Goal: Transaction & Acquisition: Download file/media

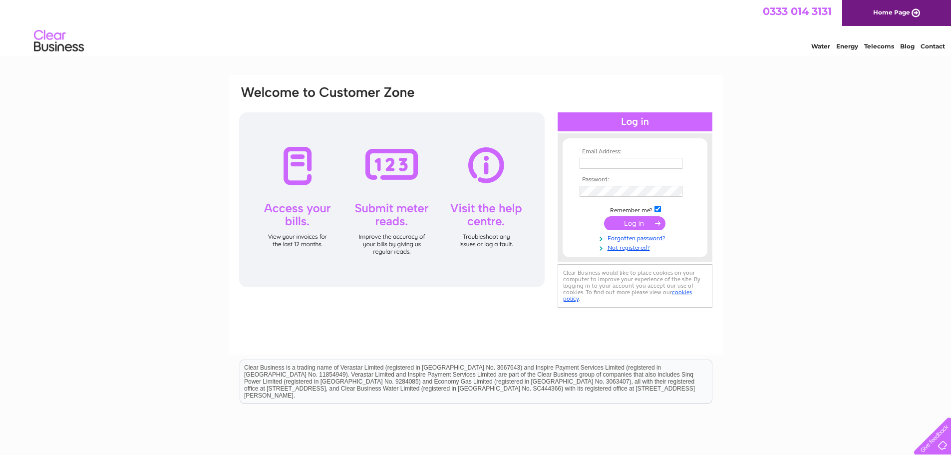
click at [589, 162] on input "text" at bounding box center [631, 163] width 103 height 11
paste input "accounts@swipeproperty.ie"
type input "accounts@swipeproperty.ie"
click at [639, 225] on input "submit" at bounding box center [634, 223] width 61 height 14
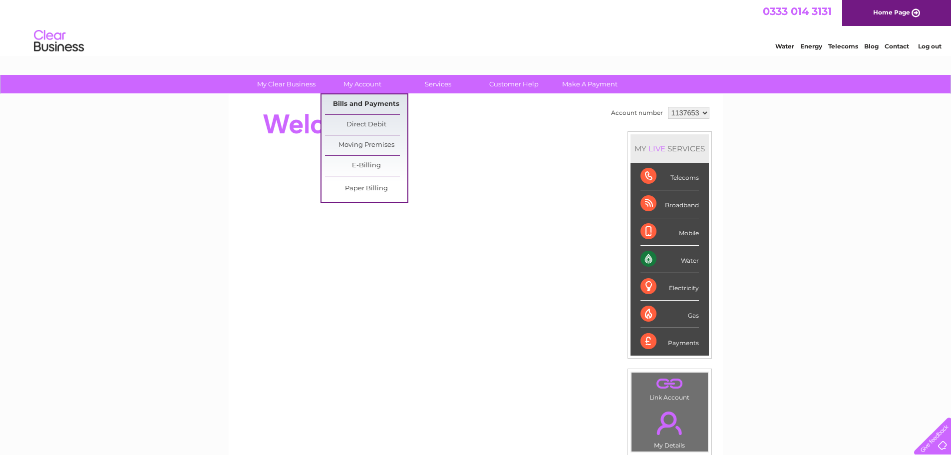
click at [358, 103] on link "Bills and Payments" at bounding box center [366, 104] width 82 height 20
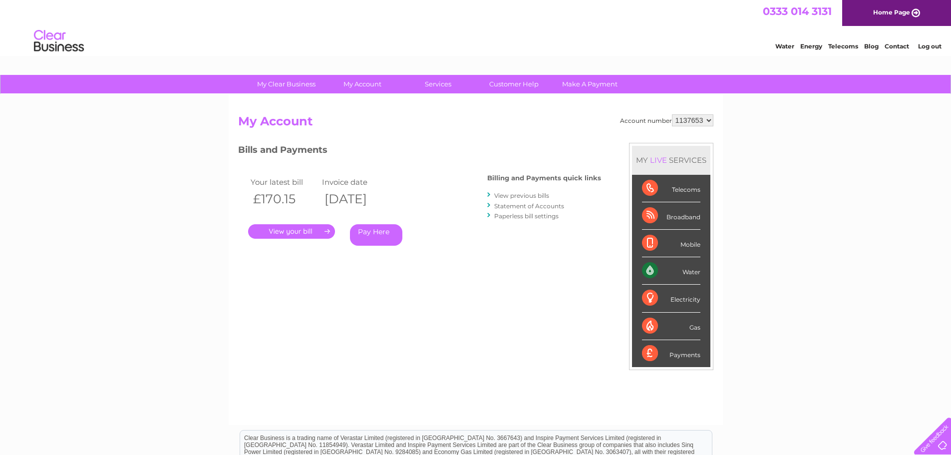
click at [525, 196] on link "View previous bills" at bounding box center [521, 195] width 55 height 7
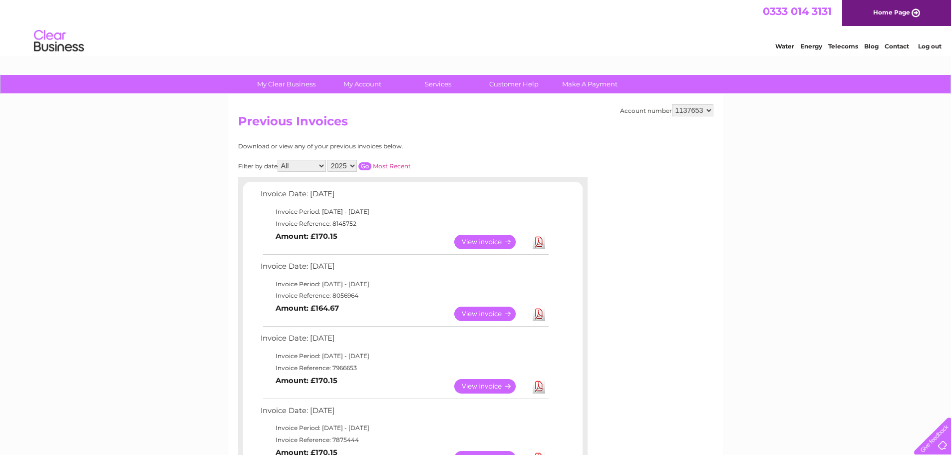
click at [538, 240] on link "Download" at bounding box center [539, 242] width 12 height 14
click at [703, 109] on select "1137653 1146485 1153777" at bounding box center [692, 110] width 41 height 12
select select "1146485"
click at [673, 104] on select "1137653 1146485 1153777" at bounding box center [692, 110] width 41 height 12
click at [700, 110] on select "1137653 1146485 1153777" at bounding box center [692, 110] width 41 height 12
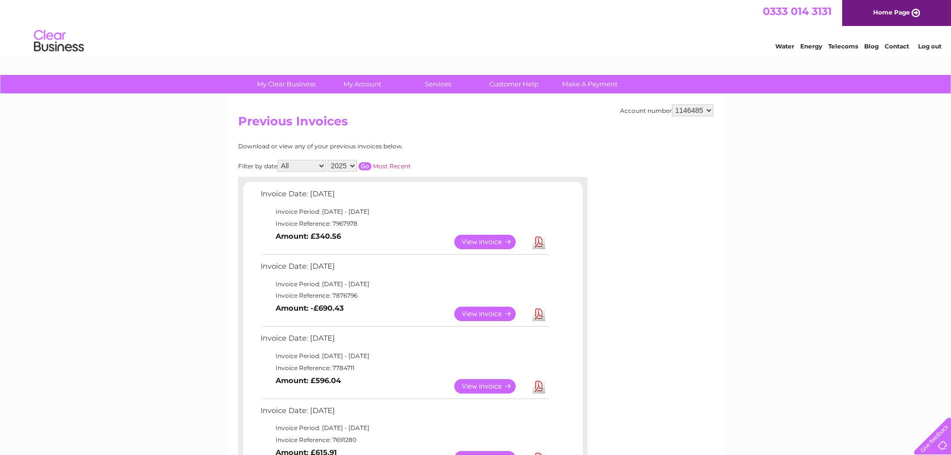
select select "1153777"
click at [673, 104] on select "1137653 1146485 1153777" at bounding box center [692, 110] width 41 height 12
click at [539, 314] on link "Download" at bounding box center [539, 314] width 12 height 14
click at [539, 242] on link "Download" at bounding box center [539, 242] width 12 height 14
click at [938, 44] on link "Log out" at bounding box center [929, 45] width 23 height 7
